Goal: Task Accomplishment & Management: Complete application form

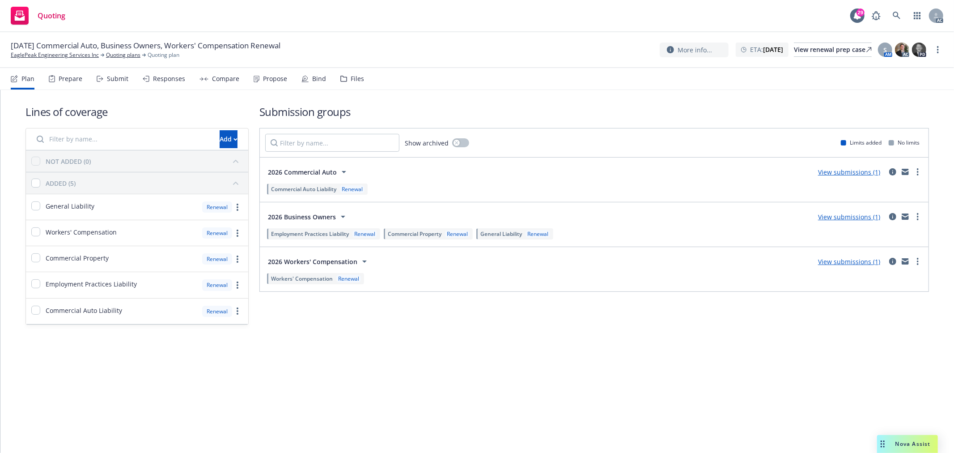
click at [114, 82] on div "Submit" at bounding box center [113, 78] width 32 height 21
